Goal: Check status

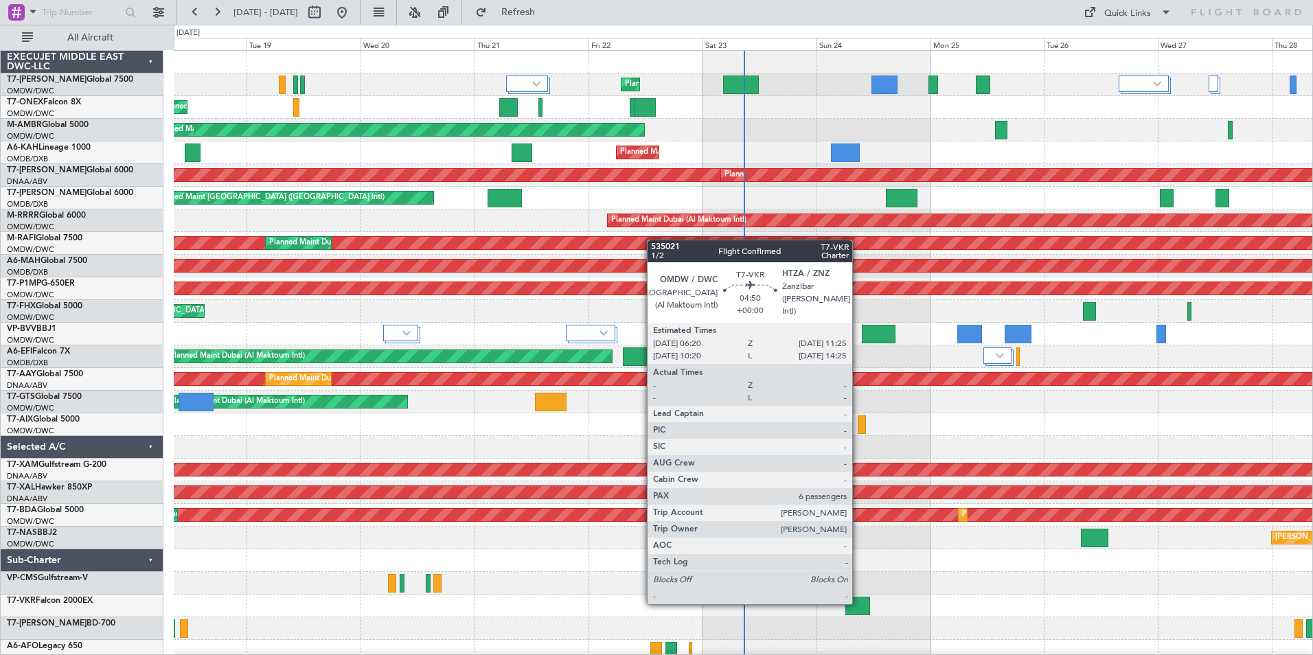
click at [859, 603] on div at bounding box center [858, 606] width 25 height 19
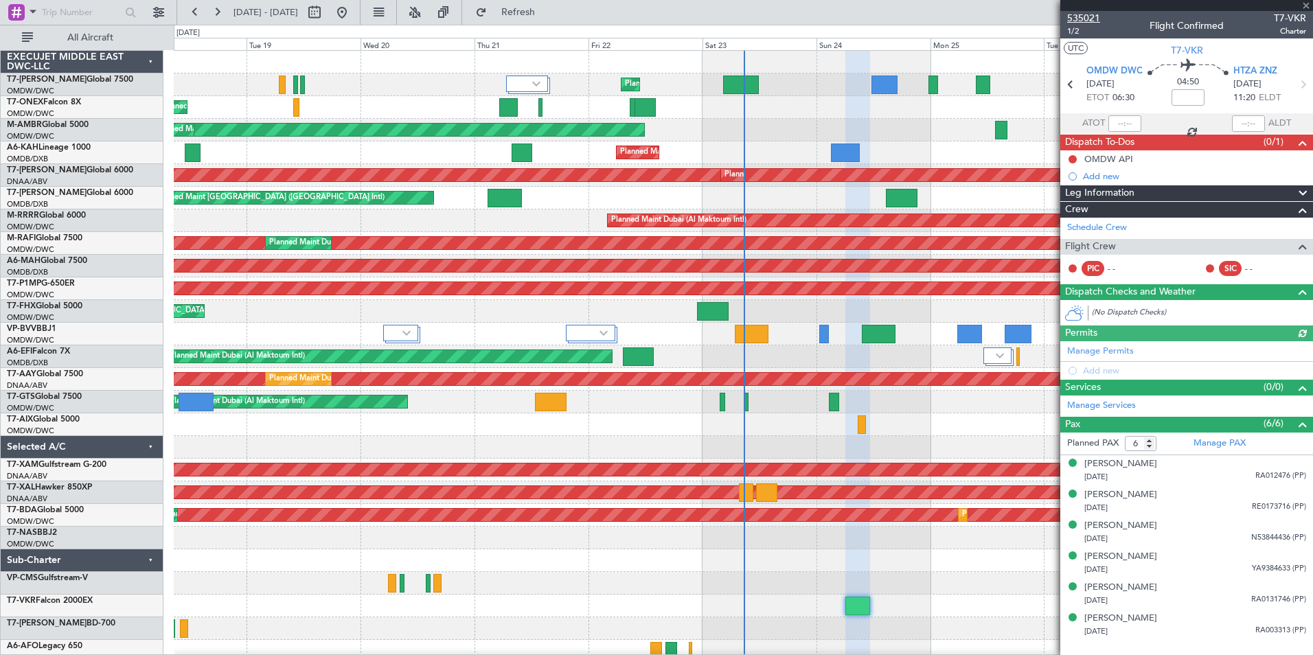
click at [1083, 15] on span "535021" at bounding box center [1083, 18] width 33 height 14
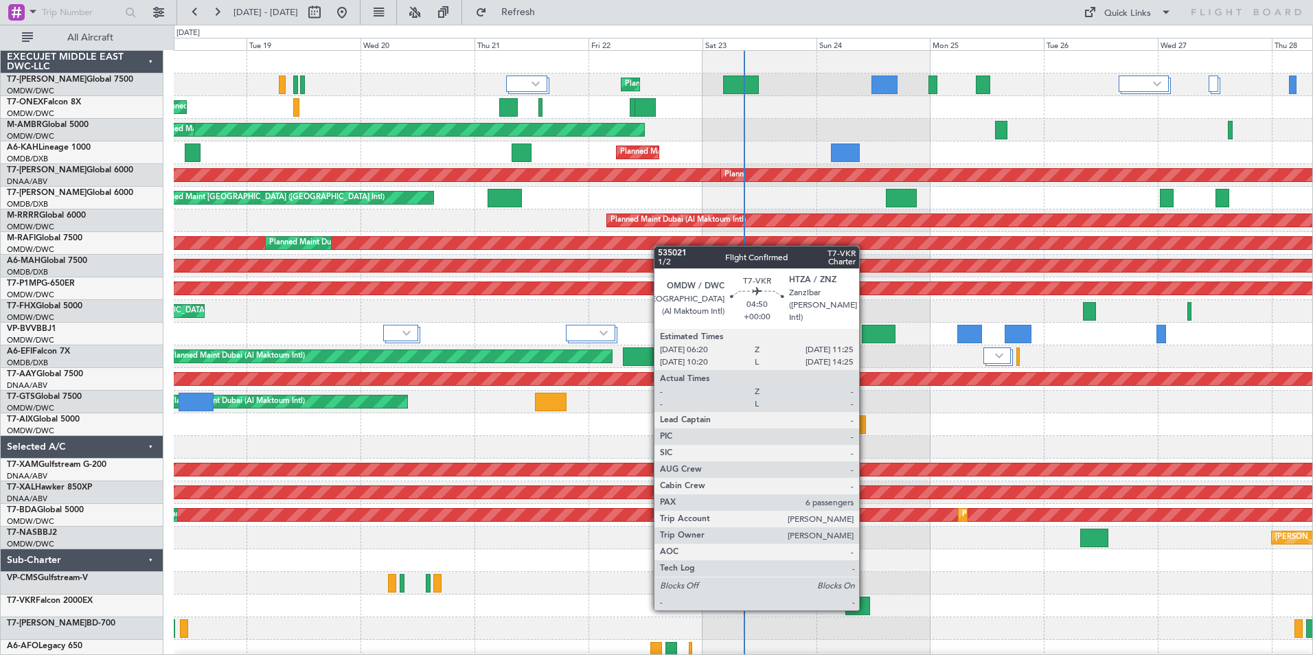
click at [865, 609] on div at bounding box center [858, 606] width 25 height 19
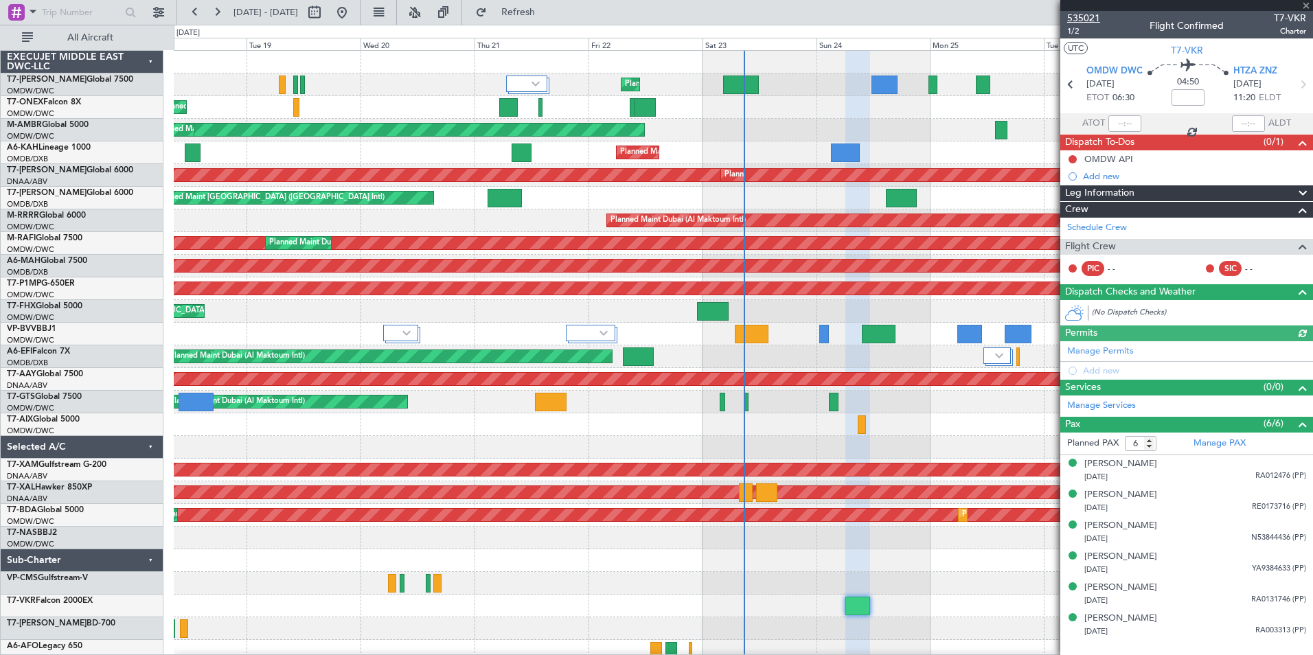
click at [1092, 17] on span "535021" at bounding box center [1083, 18] width 33 height 14
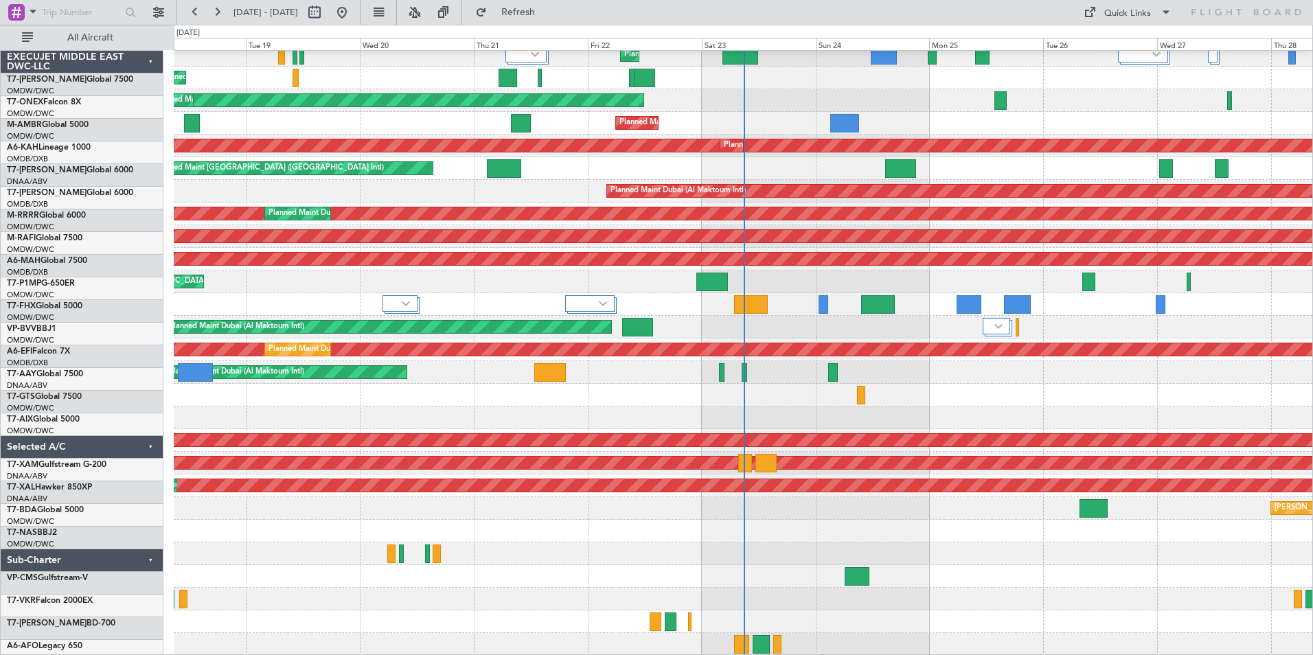
scroll to position [30, 0]
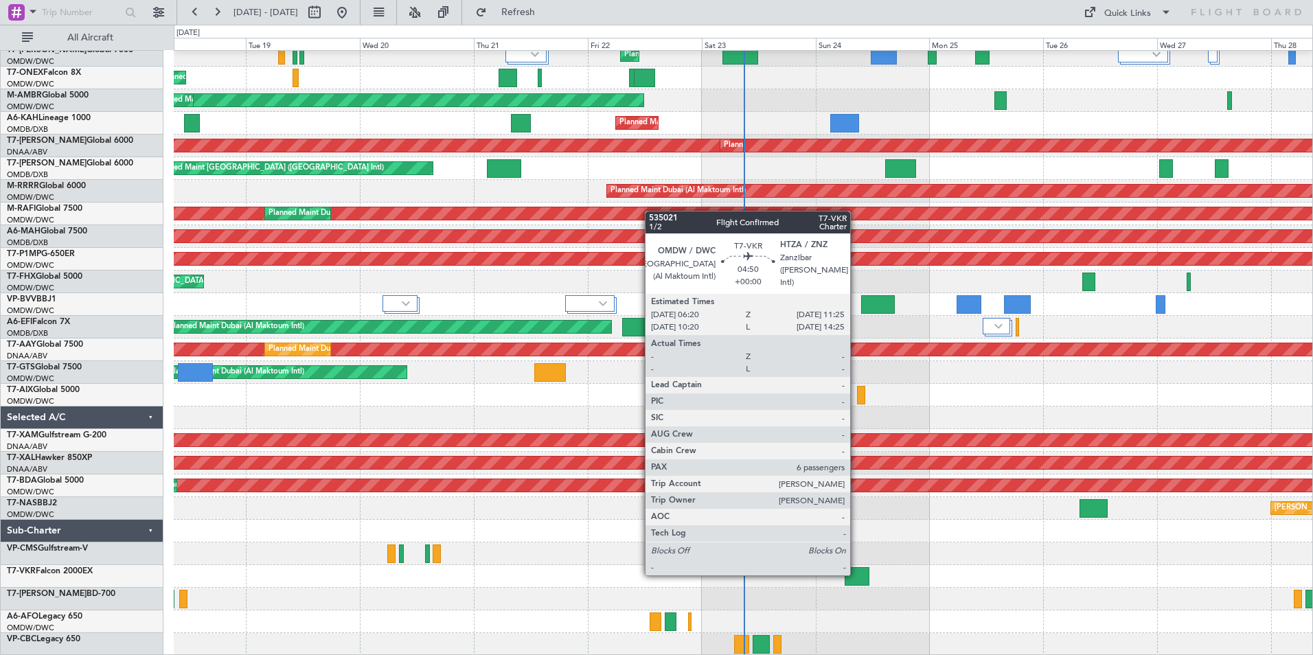
click at [857, 574] on div at bounding box center [857, 576] width 25 height 19
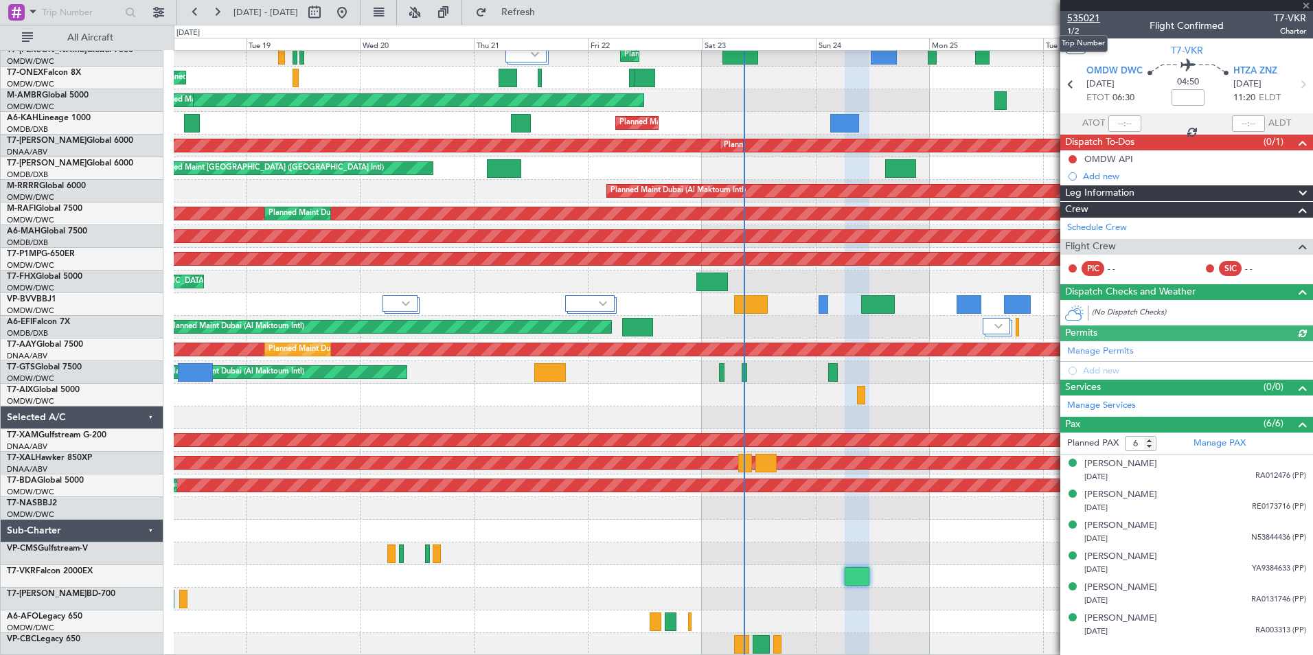
click at [1083, 16] on span "535021" at bounding box center [1083, 18] width 33 height 14
